Goal: Information Seeking & Learning: Stay updated

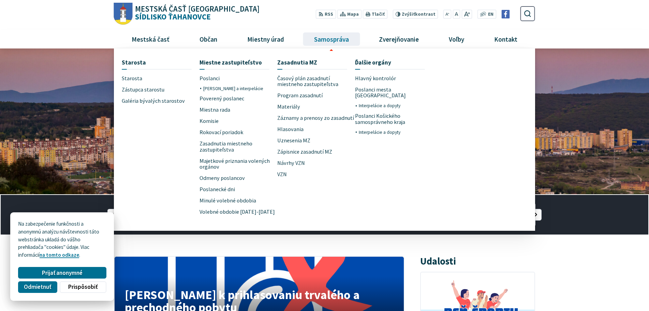
click at [332, 38] on span "Samospráva" at bounding box center [331, 39] width 40 height 18
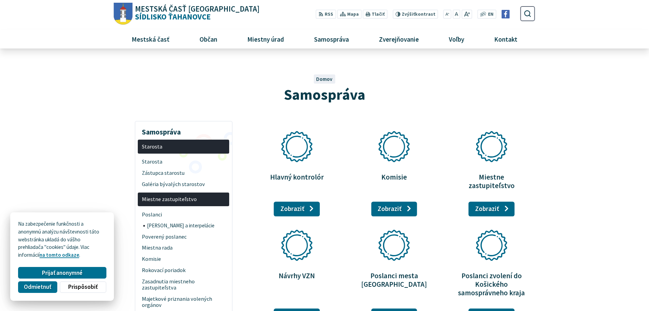
click at [397, 146] on icon at bounding box center [393, 146] width 31 height 31
click at [399, 201] on link "Zobraziť stránku Komisie" at bounding box center [394, 208] width 46 height 15
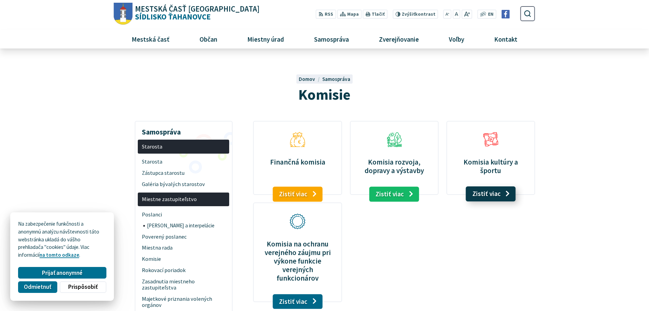
click at [484, 194] on link "Zistiť viac" at bounding box center [491, 193] width 50 height 15
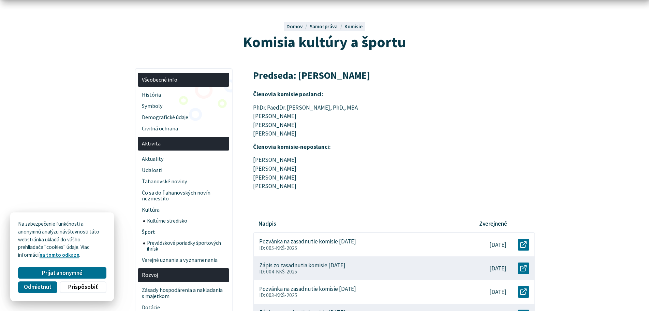
scroll to position [70, 0]
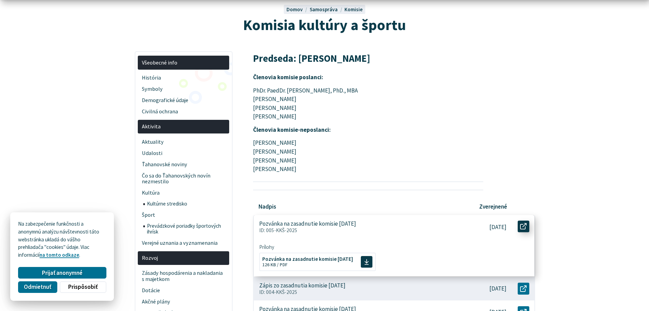
click at [525, 225] on use at bounding box center [523, 226] width 6 height 6
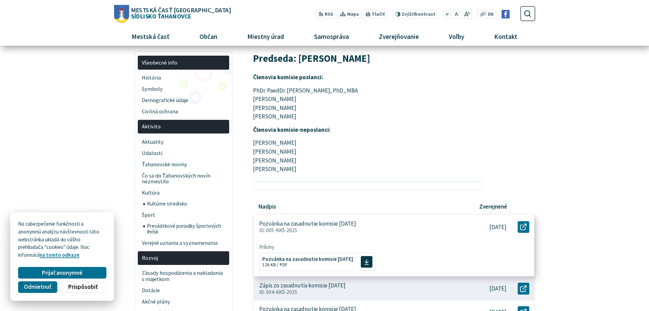
scroll to position [0, 0]
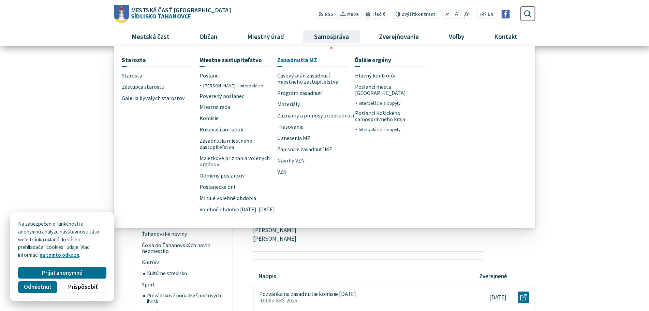
click at [293, 60] on span "Zasadnutia MZ" at bounding box center [297, 60] width 40 height 13
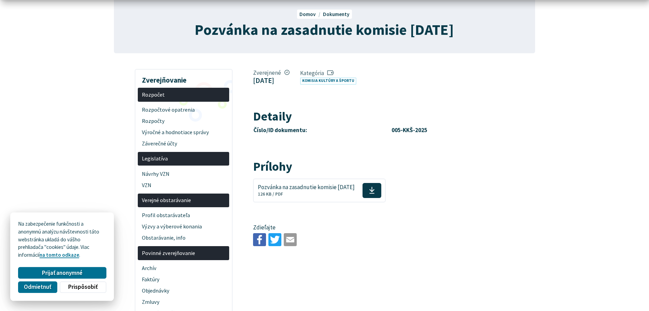
scroll to position [104, 0]
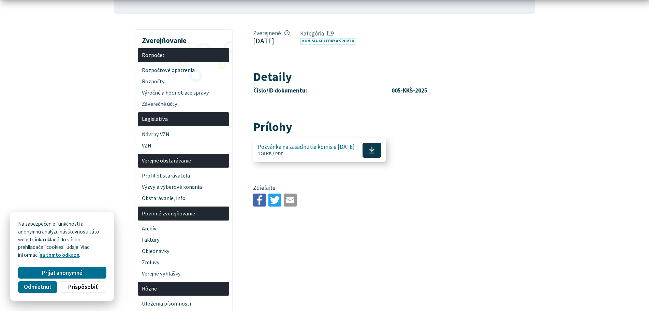
click at [272, 149] on span "Pozvánka na zasadnutie komisie [DATE]" at bounding box center [306, 147] width 97 height 6
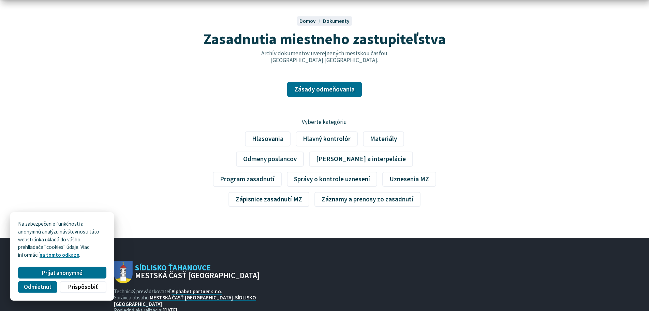
scroll to position [70, 0]
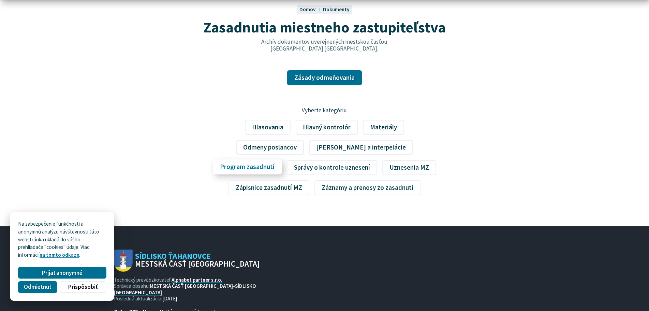
click at [282, 159] on link "Program zasadnutí" at bounding box center [247, 166] width 69 height 15
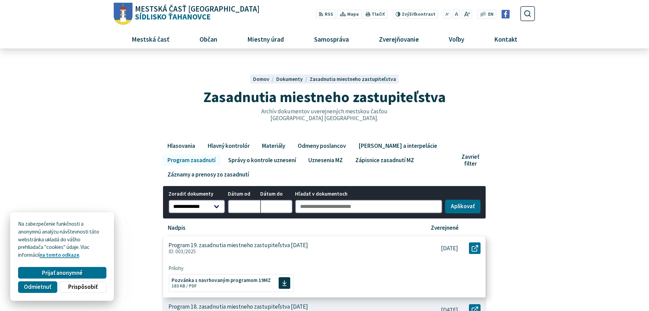
click at [280, 245] on p "Program 19. zasadnutia miestneho zastupiteľstva [DATE]" at bounding box center [237, 244] width 139 height 7
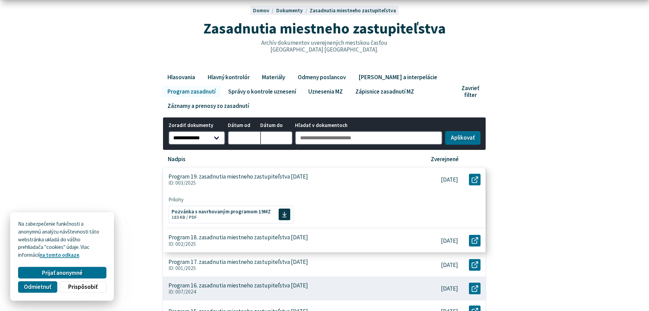
scroll to position [70, 0]
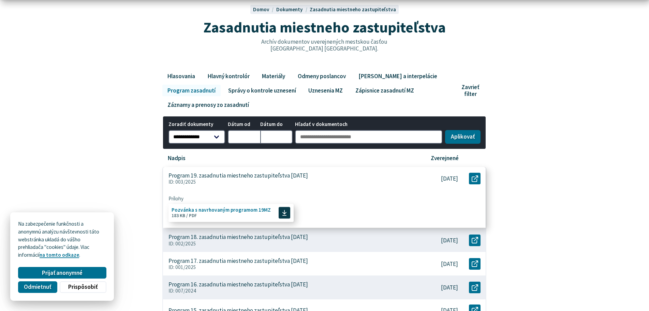
click at [224, 207] on span "Pozvánka s navrhovaným programom 19MZ" at bounding box center [220, 209] width 99 height 5
